Goal: Find specific page/section: Find specific page/section

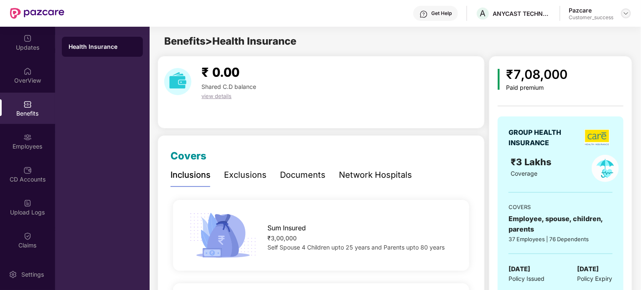
click at [628, 11] on img at bounding box center [626, 13] width 7 height 7
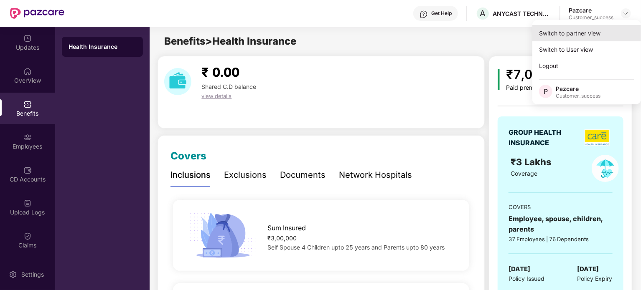
click at [588, 35] on div "Switch to partner view" at bounding box center [586, 33] width 109 height 16
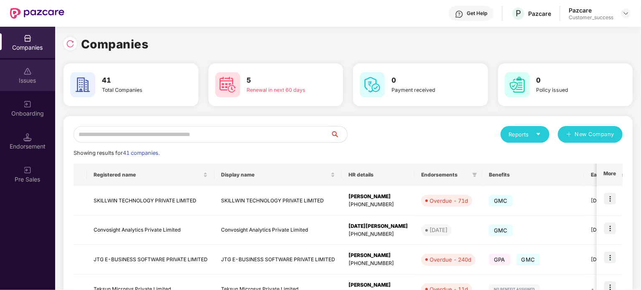
click at [24, 75] on img at bounding box center [27, 71] width 8 height 8
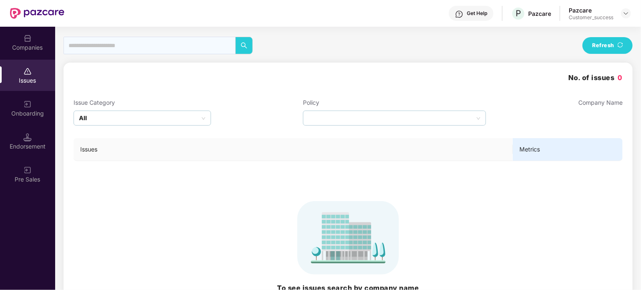
click at [30, 104] on img at bounding box center [27, 104] width 8 height 8
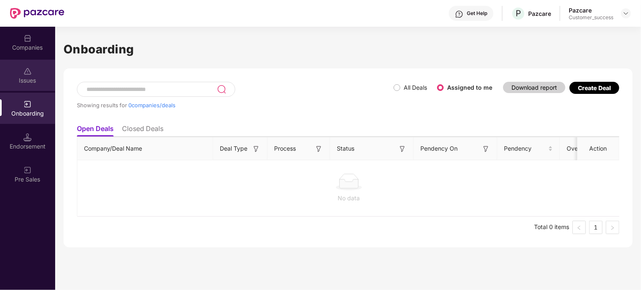
click at [29, 81] on div "Issues" at bounding box center [27, 80] width 55 height 8
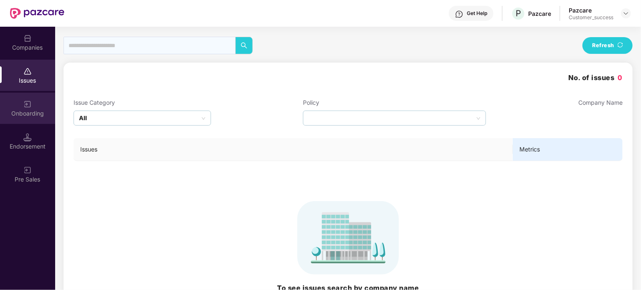
click at [24, 102] on img at bounding box center [27, 104] width 8 height 8
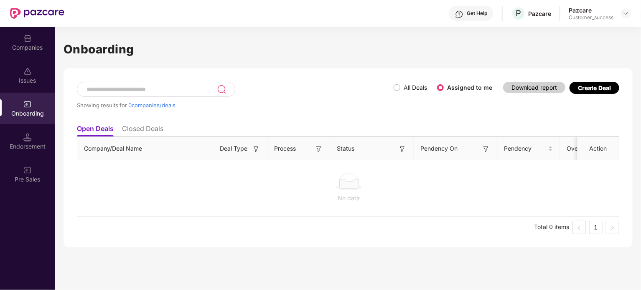
click at [144, 129] on li "Closed Deals" at bounding box center [142, 131] width 41 height 12
click at [100, 128] on li "Open Deals" at bounding box center [95, 131] width 36 height 12
click at [27, 132] on div at bounding box center [27, 136] width 8 height 8
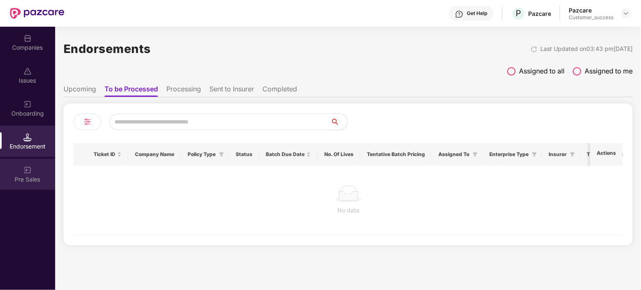
click at [18, 179] on div "Pre Sales" at bounding box center [27, 180] width 55 height 8
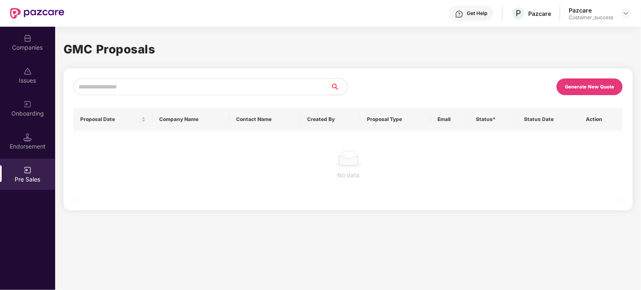
click at [27, 43] on div "Companies" at bounding box center [27, 47] width 55 height 8
